Goal: Information Seeking & Learning: Check status

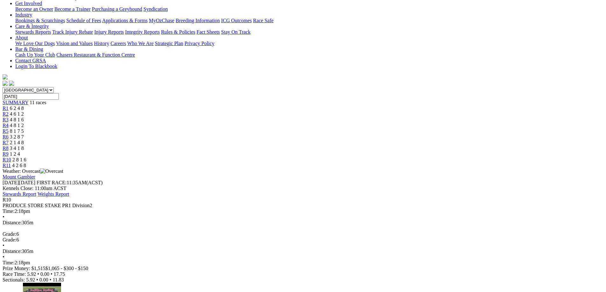
scroll to position [127, 0]
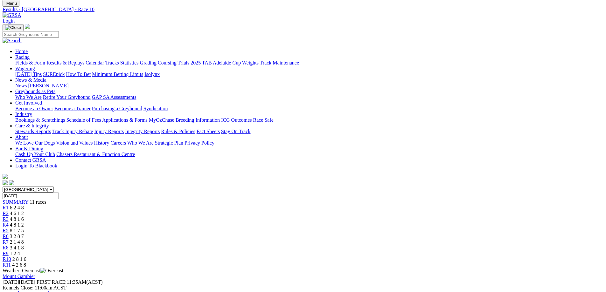
scroll to position [32, 0]
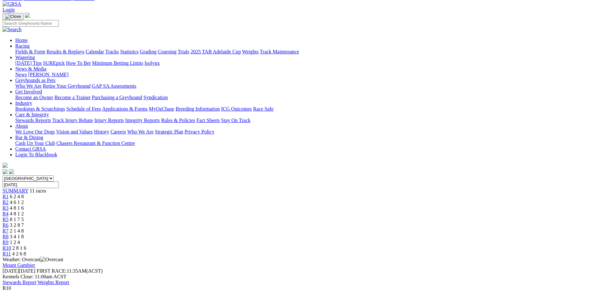
click at [24, 200] on span "4 6 1 2" at bounding box center [17, 202] width 14 height 5
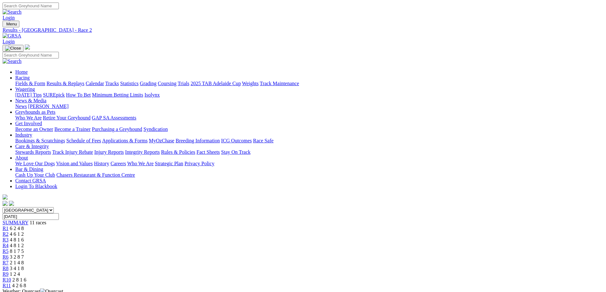
click at [9, 237] on span "R3" at bounding box center [6, 239] width 6 height 5
click at [9, 243] on link "R4" at bounding box center [6, 245] width 6 height 5
click at [24, 249] on span "8 1 7 5" at bounding box center [17, 251] width 14 height 5
click at [24, 254] on span "3 2 8 7" at bounding box center [17, 256] width 14 height 5
click at [363, 260] on div "R7 2 1 4 8" at bounding box center [303, 263] width 601 height 6
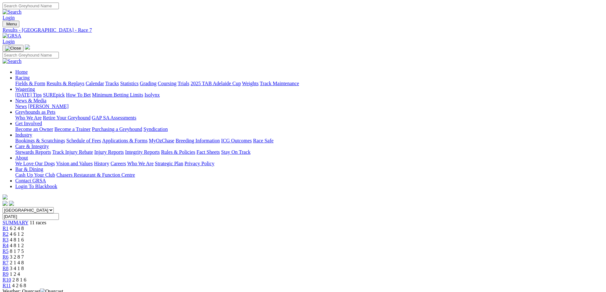
click at [24, 237] on span "4 8 1 6" at bounding box center [17, 239] width 14 height 5
click at [24, 243] on span "4 8 1 2" at bounding box center [17, 245] width 14 height 5
click at [24, 249] on span "8 1 7 5" at bounding box center [17, 251] width 14 height 5
click at [24, 254] on span "3 2 8 7" at bounding box center [17, 256] width 14 height 5
